Goal: Check status

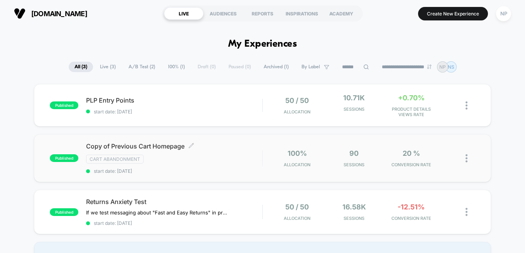
click at [154, 146] on span "Copy of Previous Cart Homepage Click to edit experience details" at bounding box center [174, 147] width 176 height 8
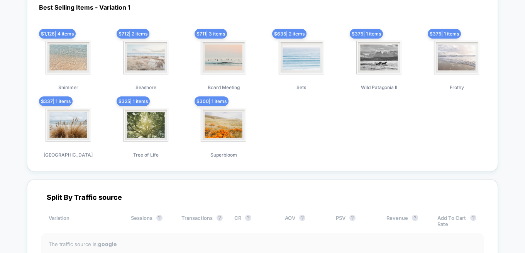
scroll to position [305, 0]
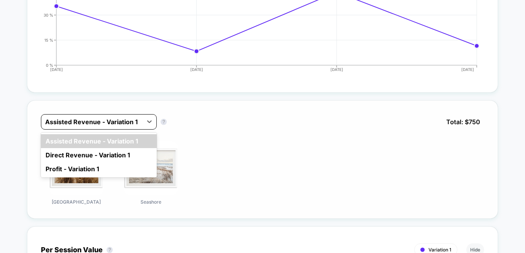
click at [93, 122] on div at bounding box center [91, 121] width 93 height 9
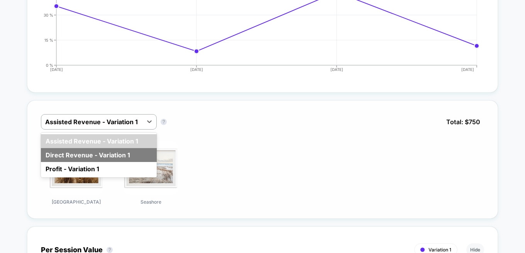
click at [74, 152] on div "Direct Revenue - Variation 1" at bounding box center [99, 155] width 116 height 14
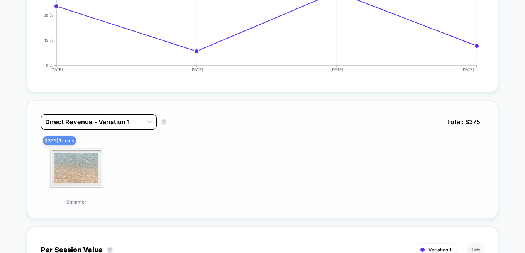
click at [108, 122] on div at bounding box center [91, 121] width 93 height 9
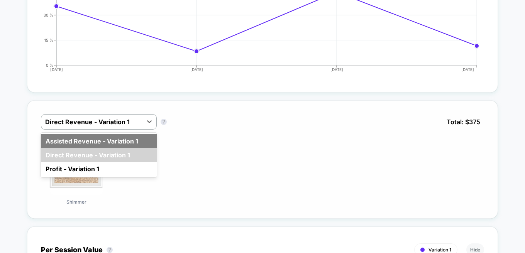
click at [78, 139] on div "Assisted Revenue - Variation 1" at bounding box center [99, 141] width 116 height 14
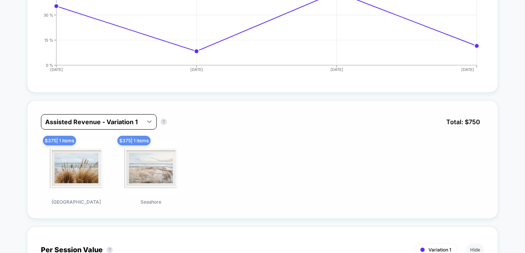
click at [147, 121] on icon at bounding box center [150, 122] width 8 height 8
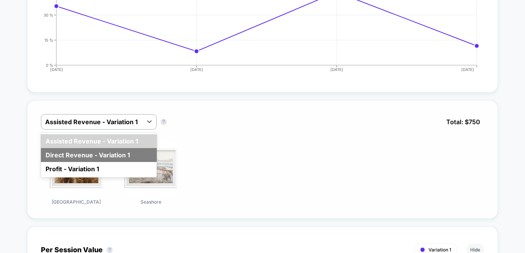
click at [89, 158] on div "Direct Revenue - Variation 1" at bounding box center [99, 155] width 116 height 14
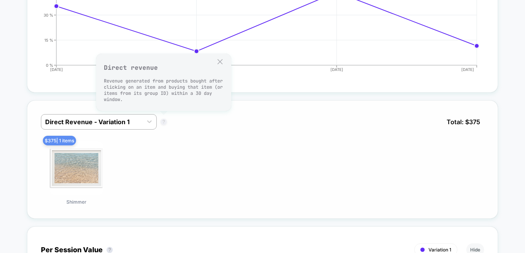
click at [164, 121] on button "?" at bounding box center [164, 122] width 6 height 6
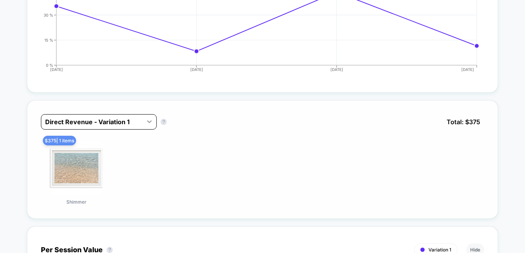
click at [151, 121] on icon at bounding box center [149, 121] width 5 height 3
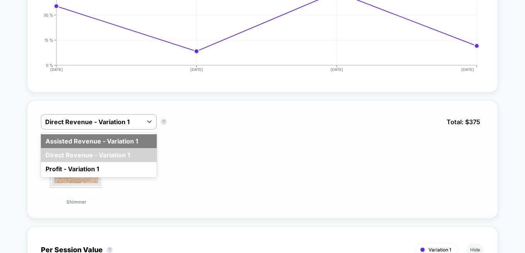
click at [103, 143] on div "Assisted Revenue - Variation 1" at bounding box center [99, 141] width 116 height 14
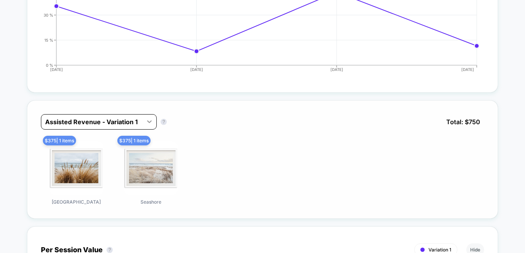
click at [150, 123] on icon at bounding box center [150, 122] width 8 height 8
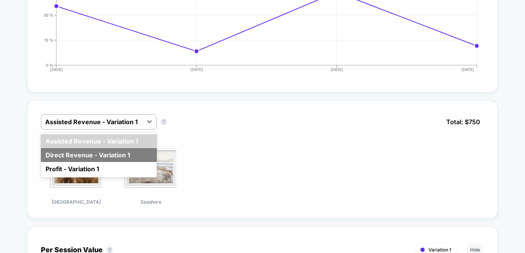
click at [107, 156] on div "Direct Revenue - Variation 1" at bounding box center [99, 155] width 116 height 14
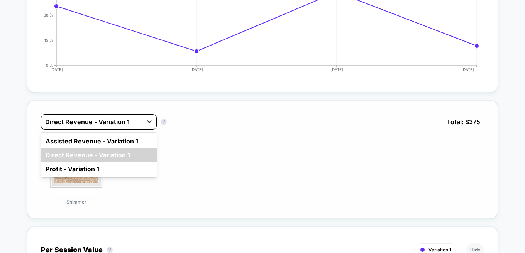
click at [144, 120] on div at bounding box center [150, 122] width 14 height 14
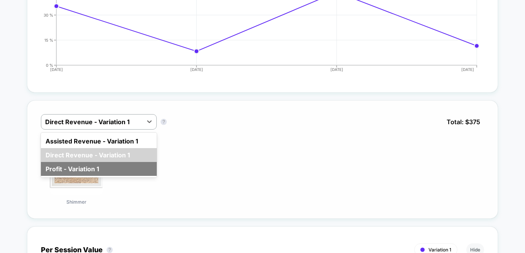
click at [93, 168] on div "Profit - Variation 1" at bounding box center [99, 169] width 116 height 14
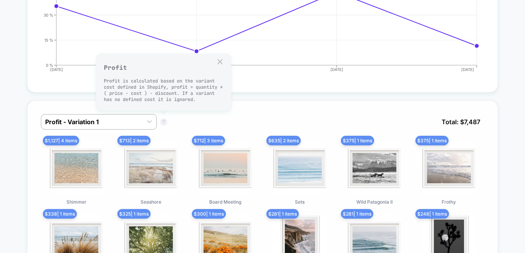
click at [163, 122] on button "?" at bounding box center [164, 122] width 6 height 6
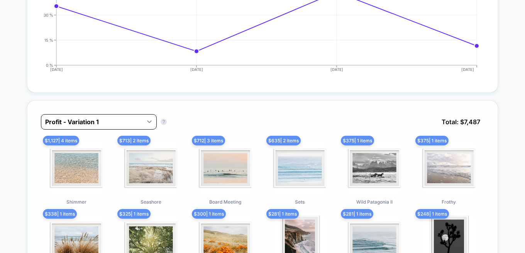
click at [151, 120] on icon at bounding box center [150, 122] width 8 height 8
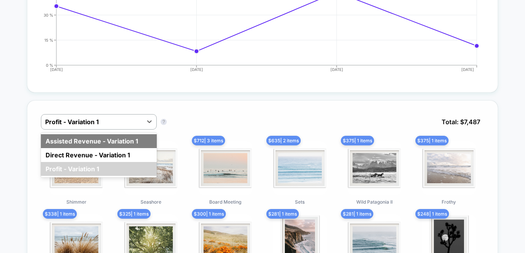
click at [118, 141] on div "Assisted Revenue - Variation 1" at bounding box center [99, 141] width 116 height 14
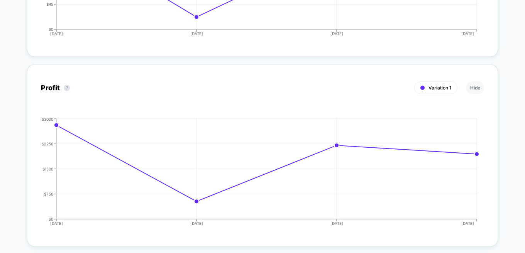
scroll to position [658, 0]
